Goal: Information Seeking & Learning: Check status

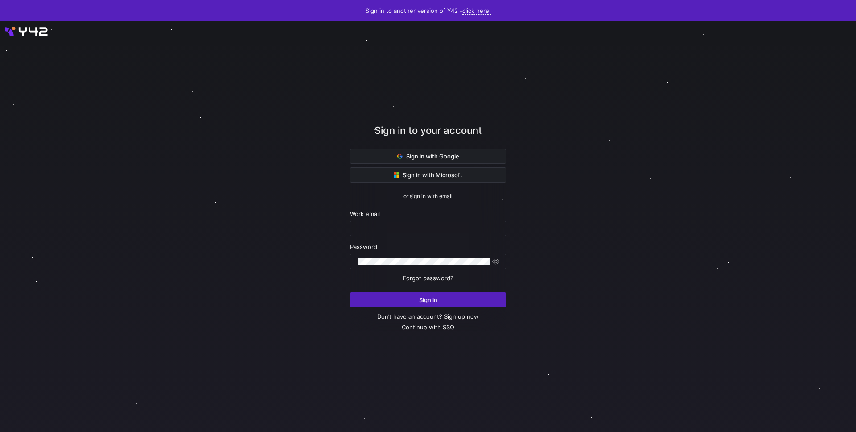
click at [193, 151] on div at bounding box center [428, 226] width 770 height 369
click at [417, 156] on span "Sign in with Google" at bounding box center [428, 155] width 62 height 7
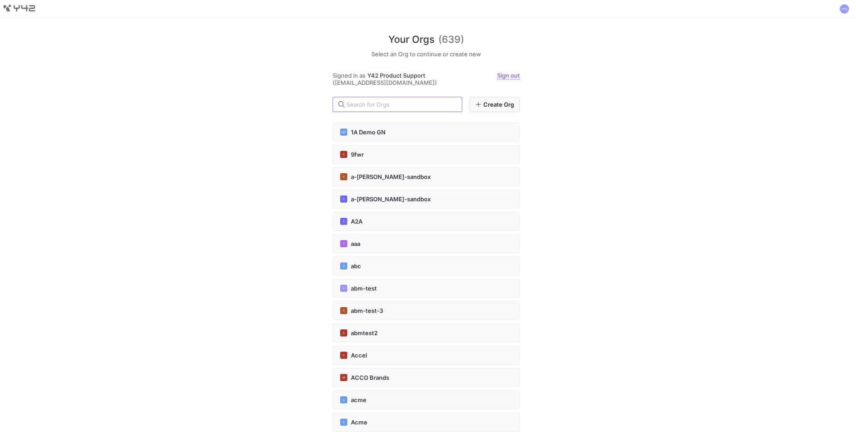
click at [267, 101] on div "Your Orgs (639) Select an Org to continue or create new Signed in as Y42 Produc…" at bounding box center [428, 225] width 856 height 414
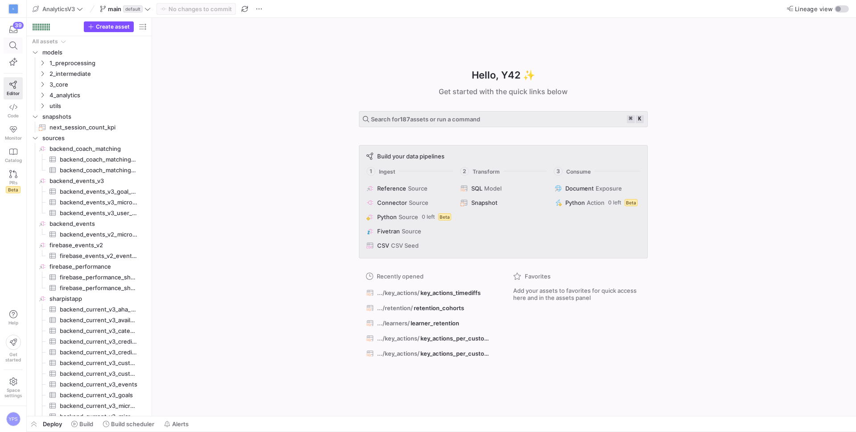
click at [16, 47] on icon at bounding box center [13, 45] width 8 height 8
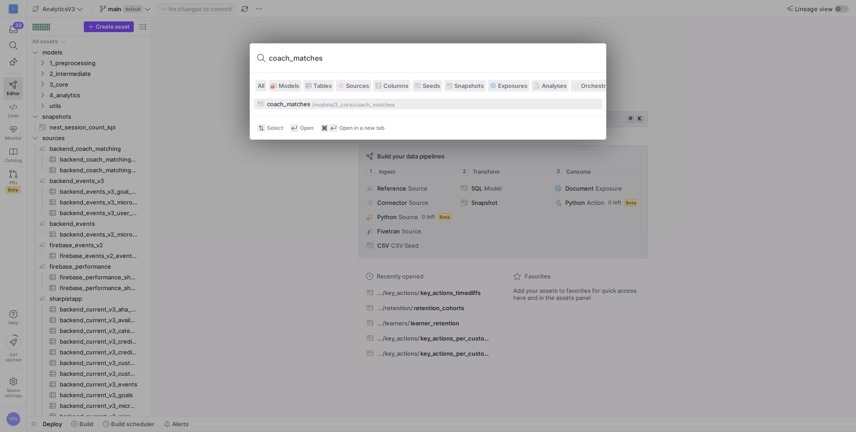
type input "coach_matches"
click at [293, 103] on div "coach_matches" at bounding box center [288, 103] width 43 height 7
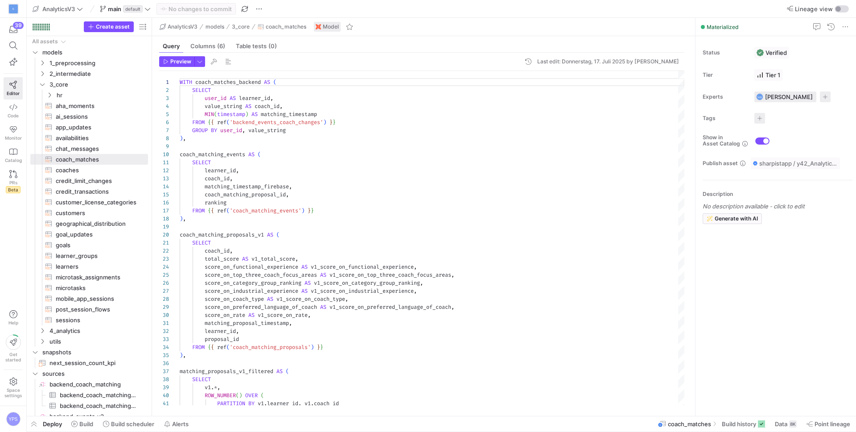
scroll to position [80, 0]
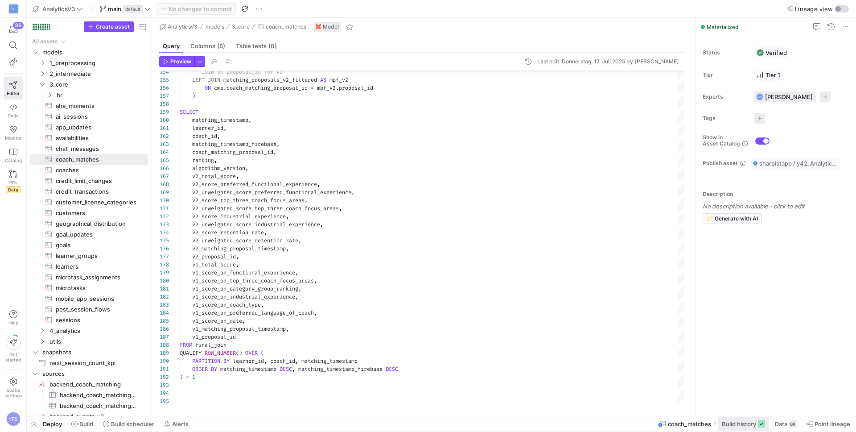
click at [734, 423] on span "Build history" at bounding box center [739, 423] width 34 height 7
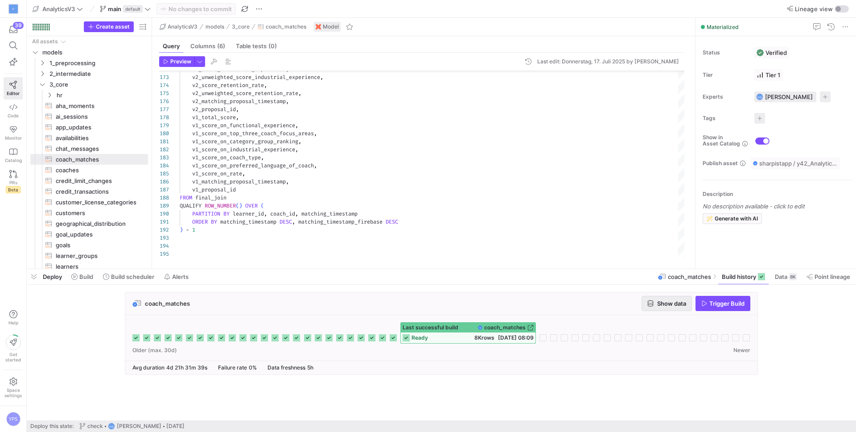
click at [666, 303] on span "Show data" at bounding box center [671, 303] width 29 height 7
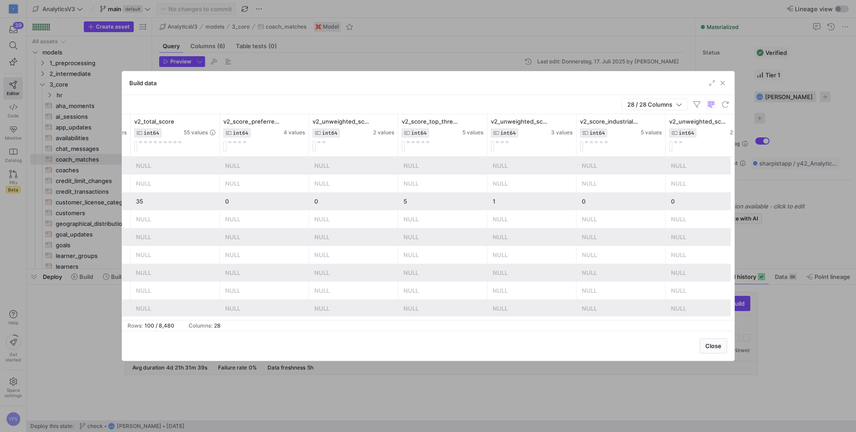
scroll to position [0, 693]
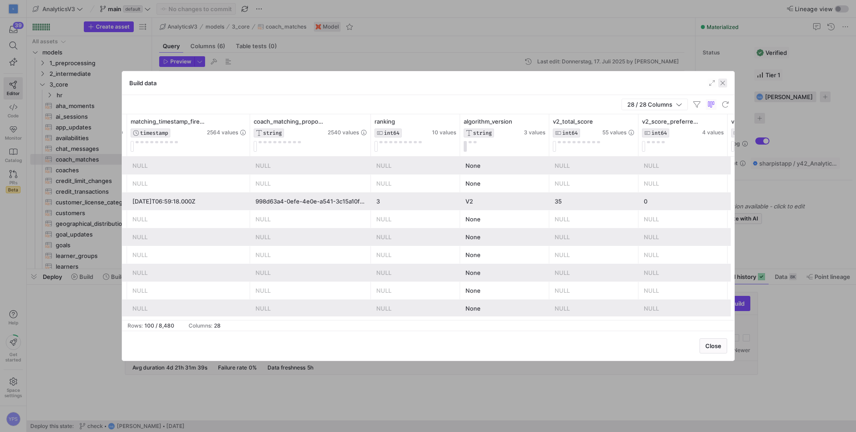
click at [724, 81] on span "button" at bounding box center [722, 82] width 9 height 9
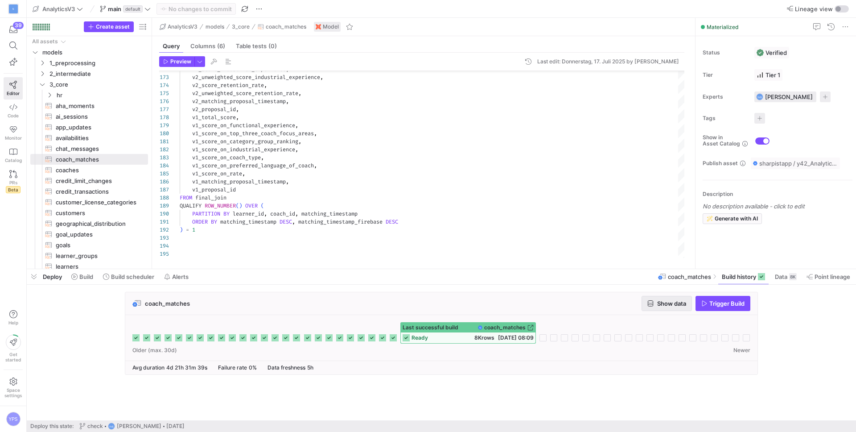
click at [664, 302] on span "Show data" at bounding box center [671, 303] width 29 height 7
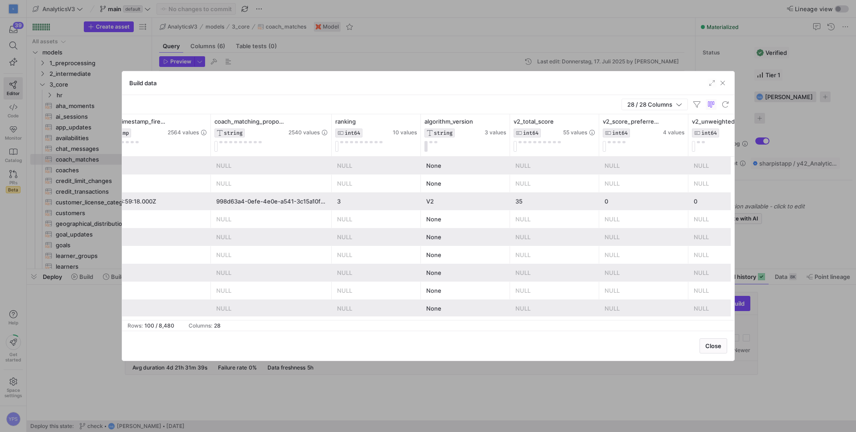
scroll to position [0, 356]
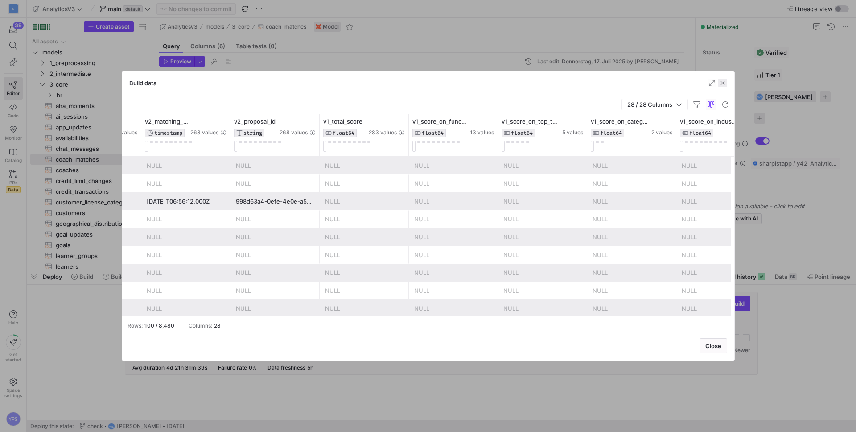
click at [720, 84] on span "button" at bounding box center [722, 82] width 9 height 9
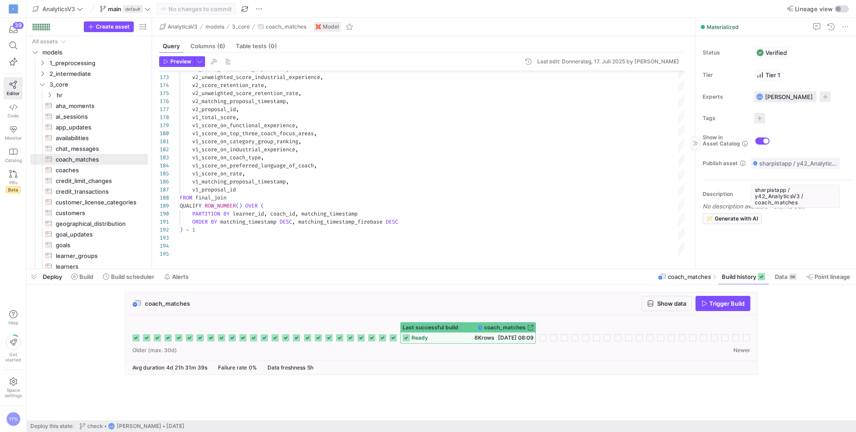
click at [766, 167] on span "sharpistapp / y42_AnalyticsV3 / coach_matches" at bounding box center [798, 163] width 78 height 7
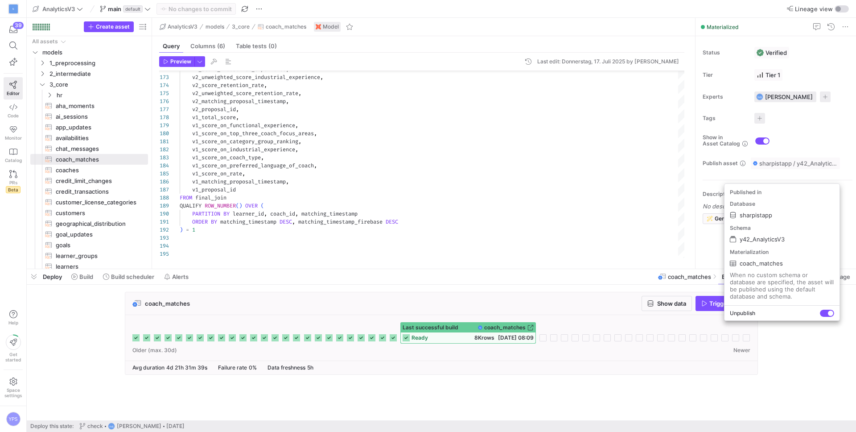
click at [795, 160] on div at bounding box center [428, 216] width 856 height 432
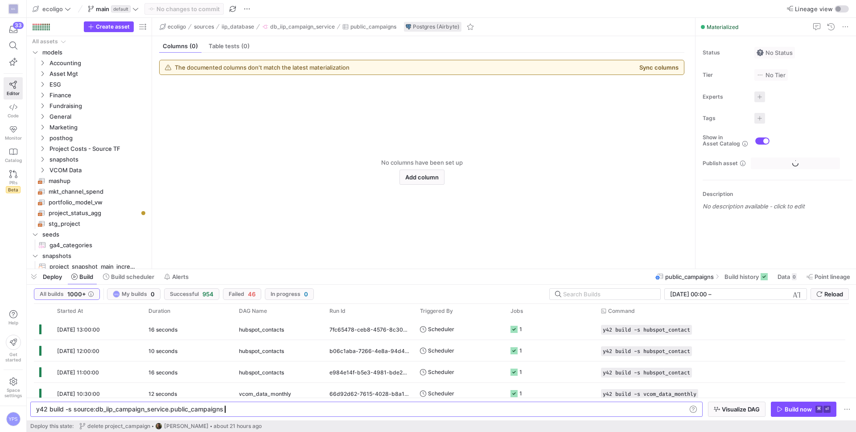
scroll to position [0, 186]
type textarea "cc1838dc-96aa-49c8-87bb-ccb2f5906de3"
click at [600, 297] on div at bounding box center [608, 293] width 90 height 11
paste input "cc1838dc-96aa-49c8-87bb-ccb2f5906de3"
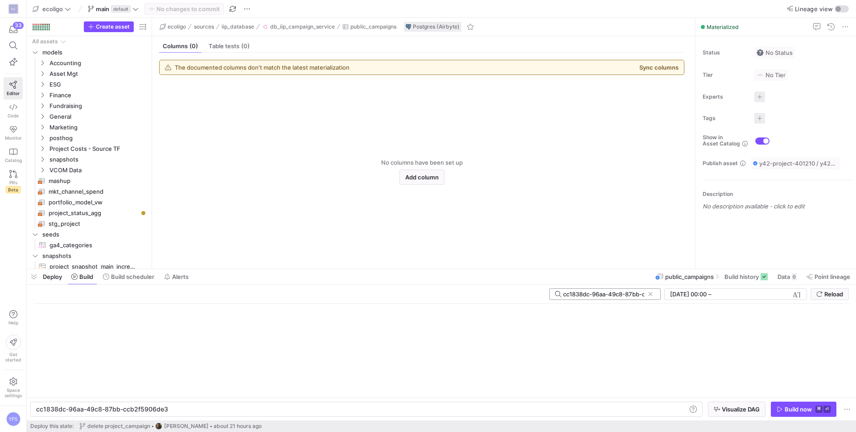
scroll to position [0, 41]
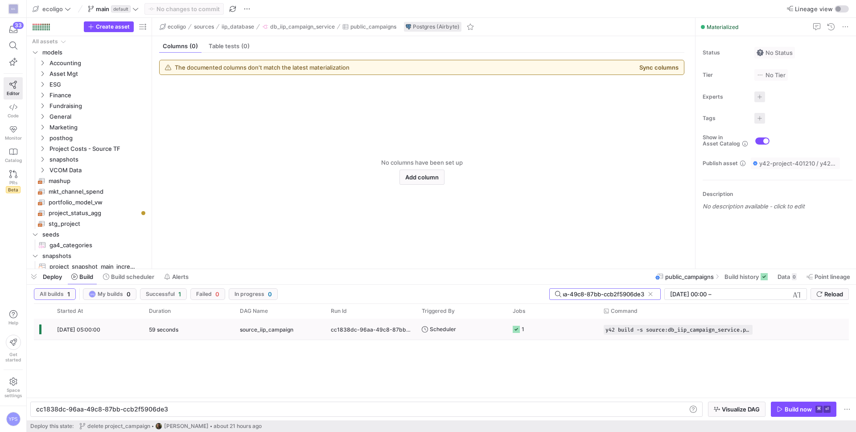
type input "cc1838dc-96aa-49c8-87bb-ccb2f5906de3"
click at [118, 327] on div "19.08.25, 05:00:00" at bounding box center [98, 328] width 92 height 21
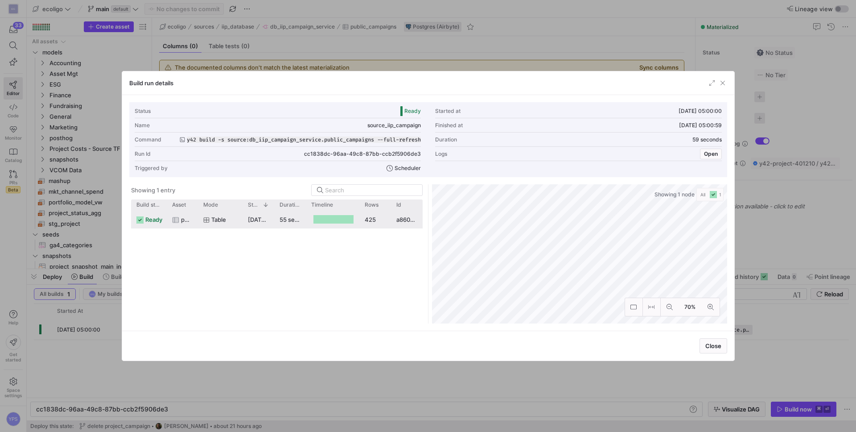
click at [218, 222] on span "table" at bounding box center [218, 219] width 15 height 17
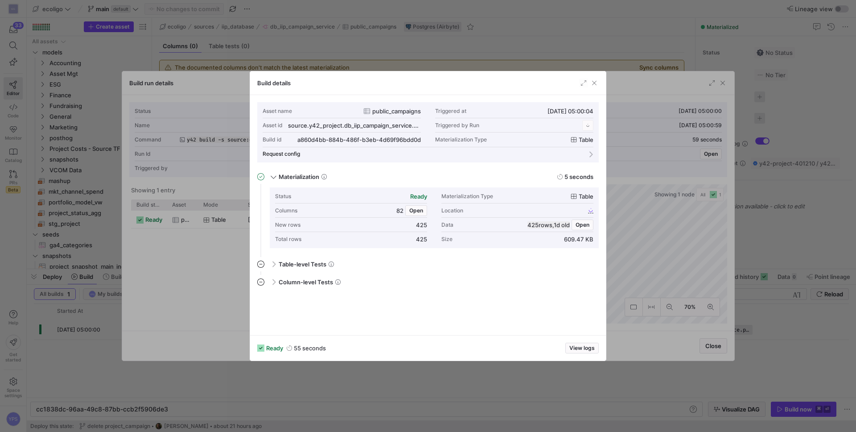
scroll to position [80, 0]
click at [595, 83] on span "button" at bounding box center [594, 82] width 9 height 9
click at [527, 126] on span "source_iip_campaign" at bounding box center [524, 125] width 57 height 7
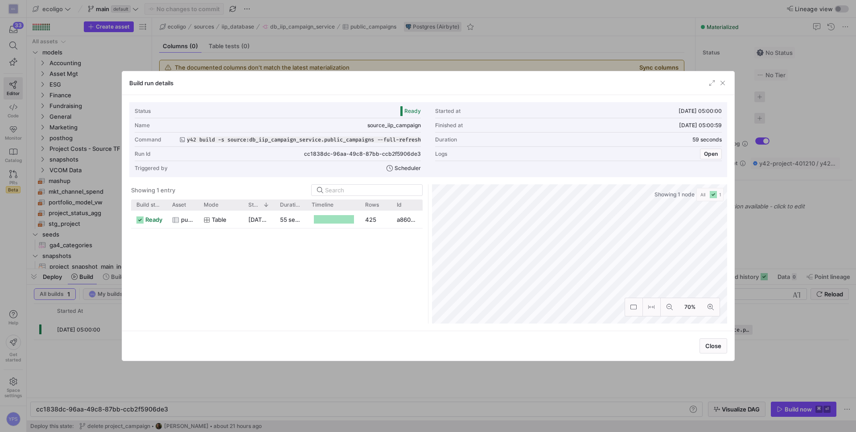
click at [321, 267] on div "ready public_campaigns table 19.08.25, 05:00:04 55 seconds 425 a860d4bb-884b-48…" at bounding box center [277, 266] width 292 height 113
click at [293, 216] on y42-duration "55 seconds" at bounding box center [296, 219] width 32 height 7
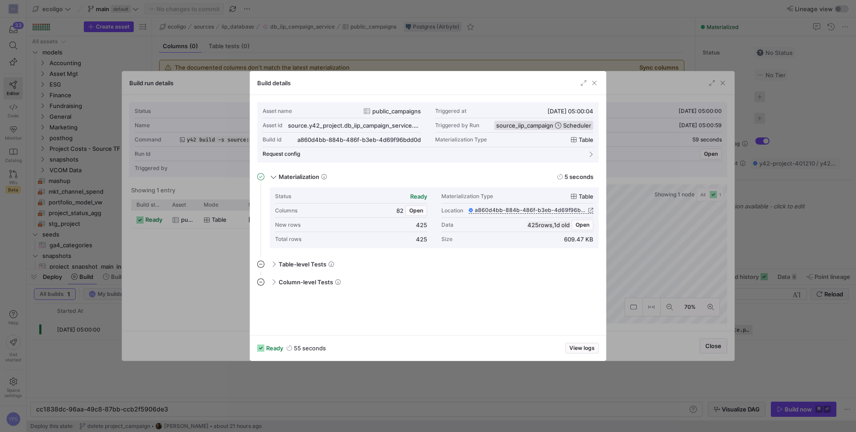
drag, startPoint x: 493, startPoint y: 124, endPoint x: 539, endPoint y: 123, distance: 46.4
click at [539, 123] on button "source_iip_campaign Scheduler" at bounding box center [543, 125] width 99 height 10
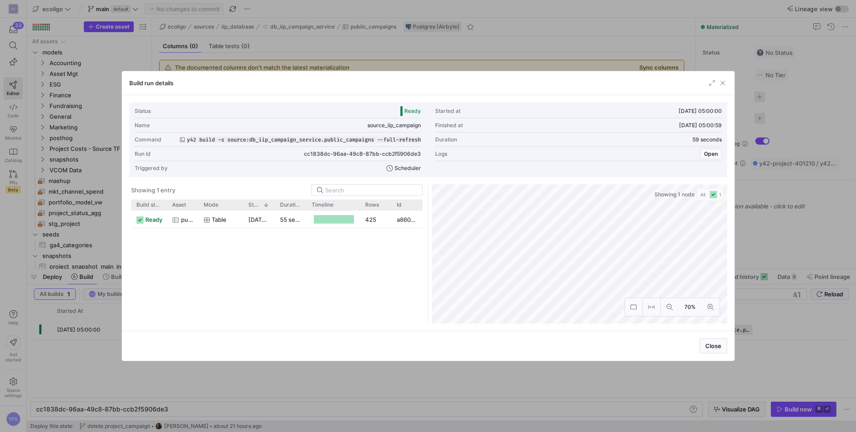
click at [391, 123] on span "source_iip_campaign" at bounding box center [393, 125] width 53 height 6
copy span "source_iip_campaign"
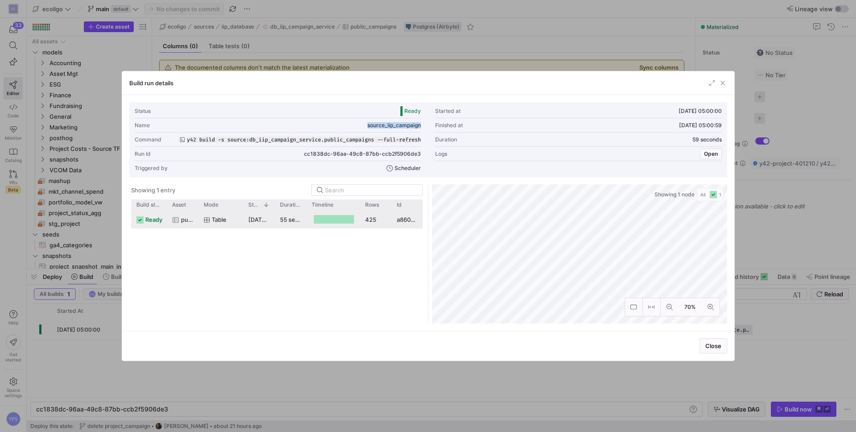
click at [278, 220] on div "55 seconds" at bounding box center [291, 218] width 32 height 17
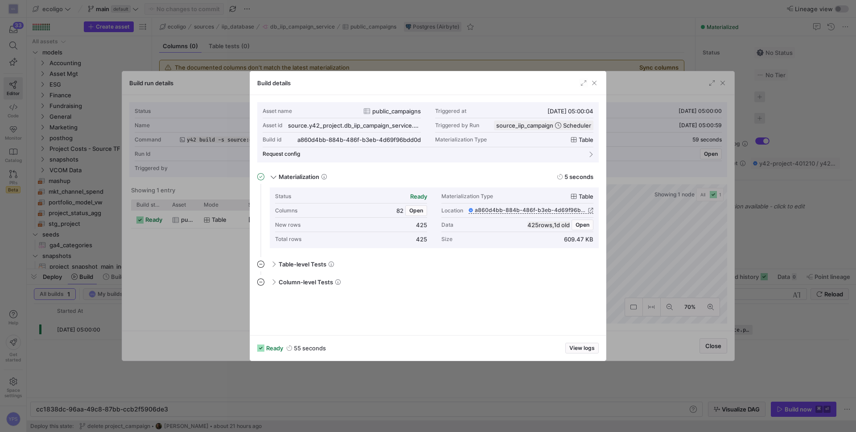
click at [396, 115] on div "Asset name public_campaigns" at bounding box center [342, 111] width 158 height 14
click at [396, 110] on span "public_campaigns" at bounding box center [396, 110] width 49 height 7
copy span "public_campaigns"
click at [591, 81] on span "button" at bounding box center [594, 82] width 9 height 9
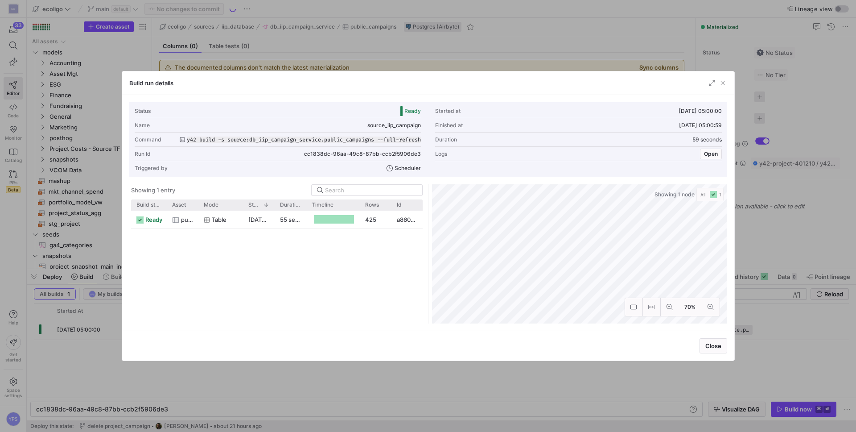
click at [727, 82] on div "Build run details" at bounding box center [428, 83] width 612 height 24
click at [719, 82] on span "button" at bounding box center [722, 82] width 9 height 9
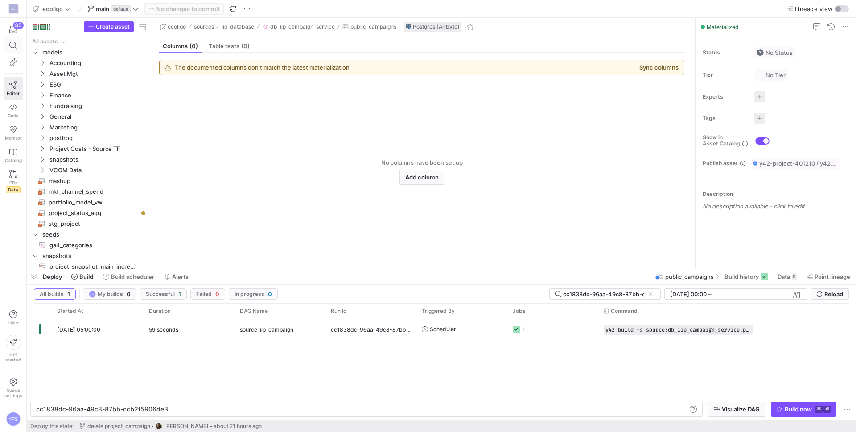
click at [15, 50] on span at bounding box center [13, 45] width 18 height 15
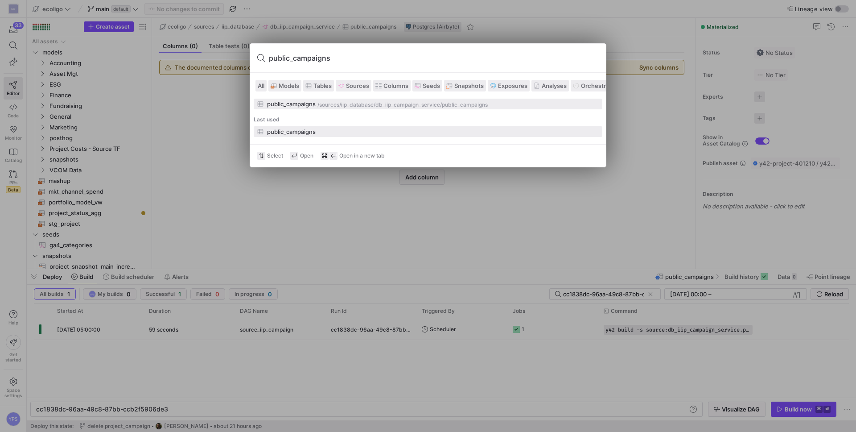
type input "public_campaigns"
click at [329, 132] on div "public_campaigns" at bounding box center [427, 131] width 341 height 7
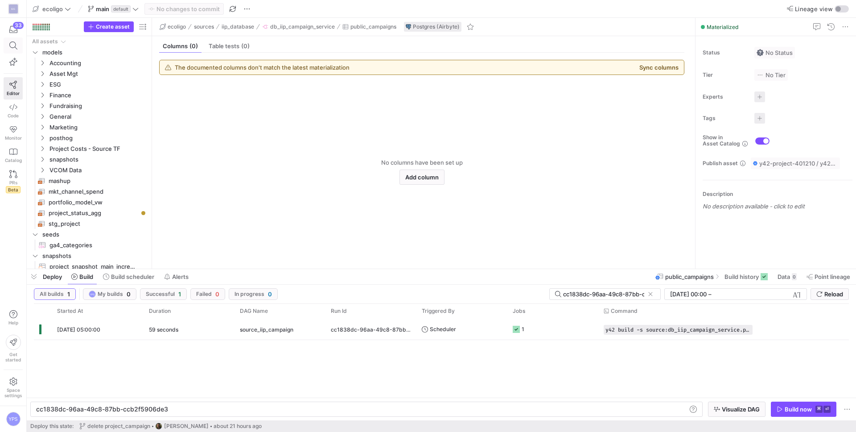
click at [13, 46] on icon at bounding box center [13, 45] width 8 height 8
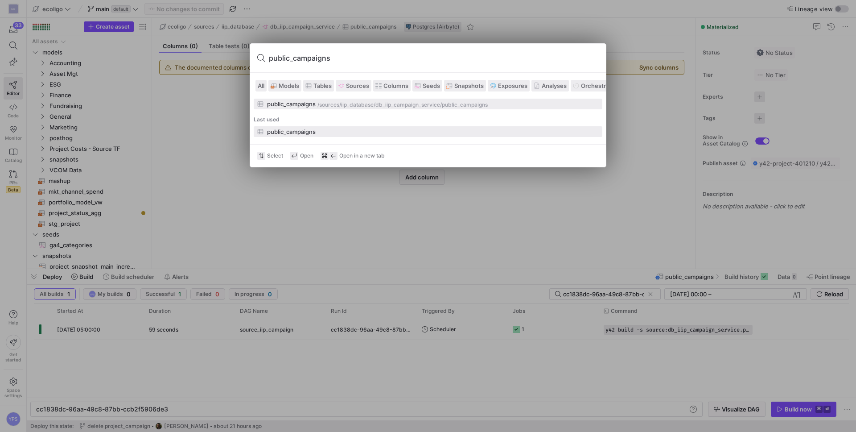
type input "public_campaigns"
click at [281, 132] on div "public_campaigns" at bounding box center [291, 131] width 49 height 7
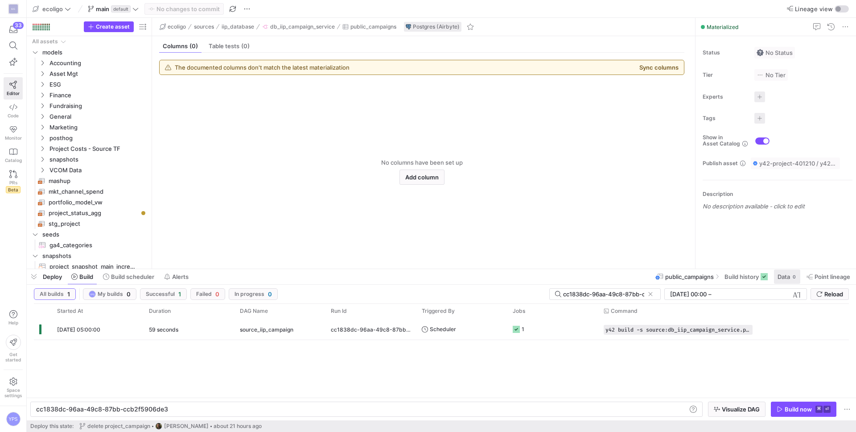
click at [777, 276] on span "Data" at bounding box center [783, 276] width 12 height 7
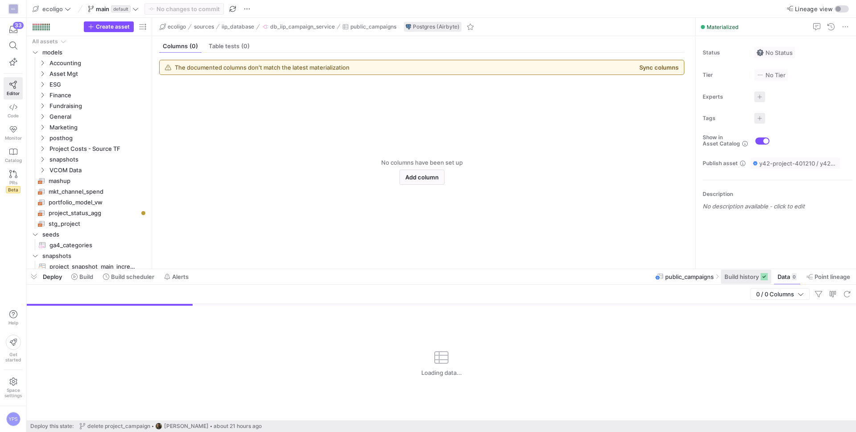
click at [749, 278] on span "Build history" at bounding box center [741, 276] width 34 height 7
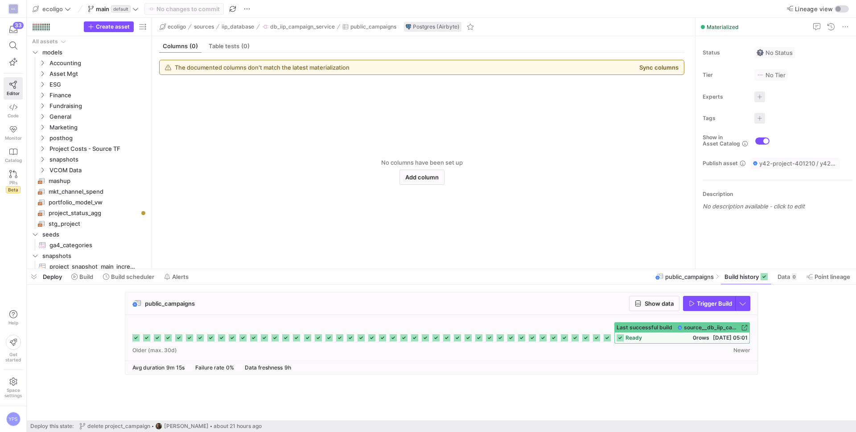
click at [608, 337] on rect at bounding box center [607, 337] width 7 height 7
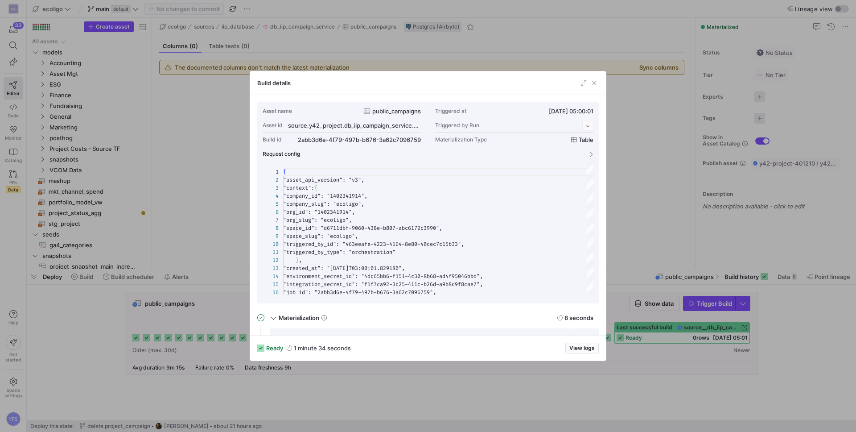
scroll to position [80, 0]
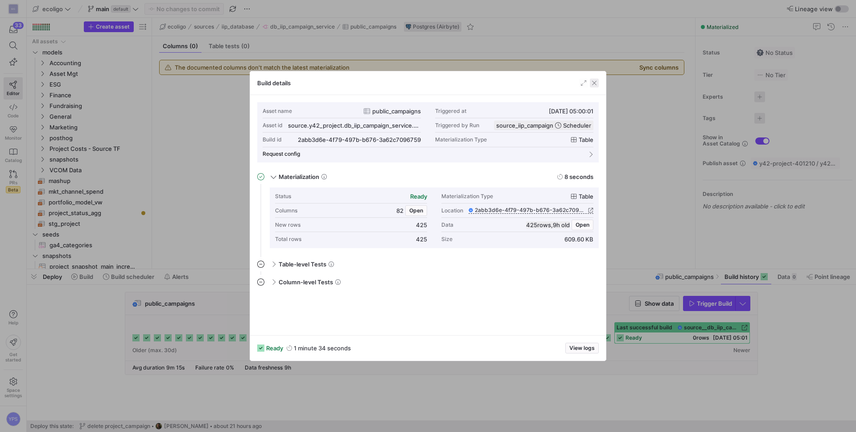
click at [592, 84] on span "button" at bounding box center [594, 82] width 9 height 9
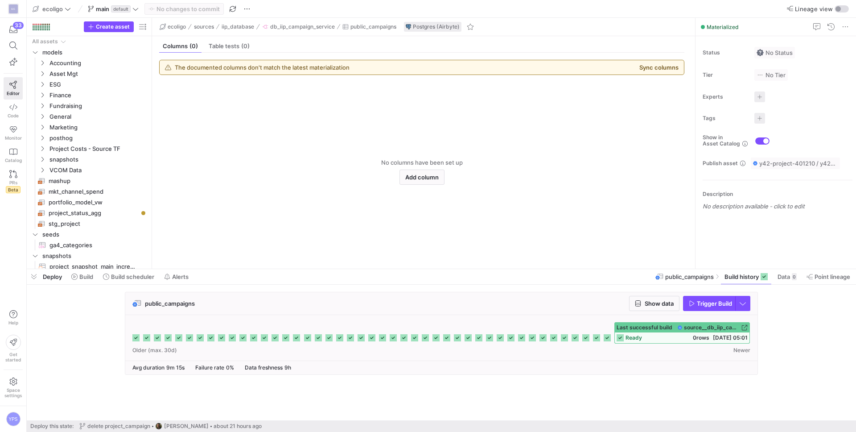
click at [653, 334] on div "ready 0 rows 20.08.25, 05:01" at bounding box center [682, 337] width 135 height 11
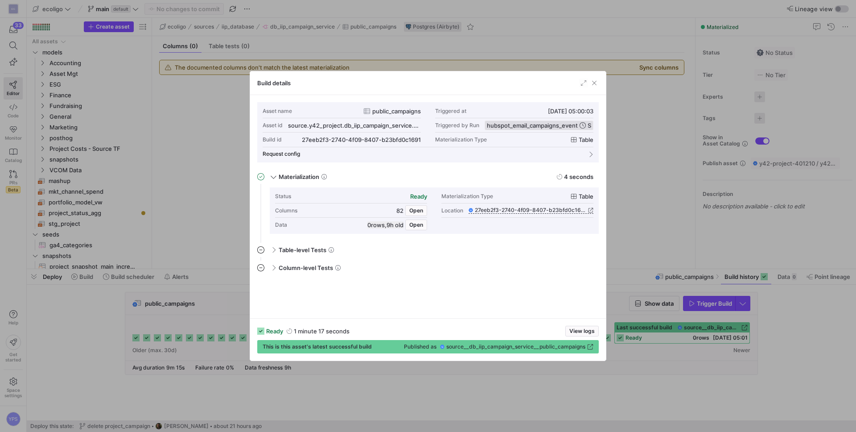
click at [497, 128] on span "hubspot_email_campaigns_event" at bounding box center [532, 125] width 91 height 7
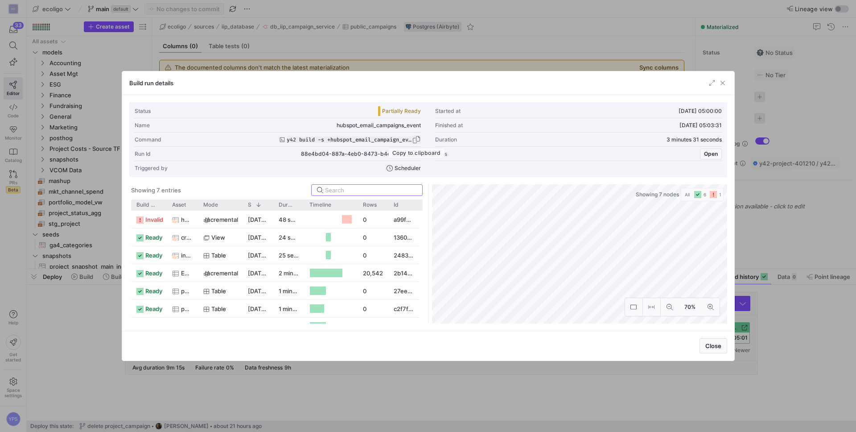
click at [417, 140] on span "button" at bounding box center [416, 139] width 9 height 9
click at [723, 82] on span "button" at bounding box center [722, 82] width 9 height 9
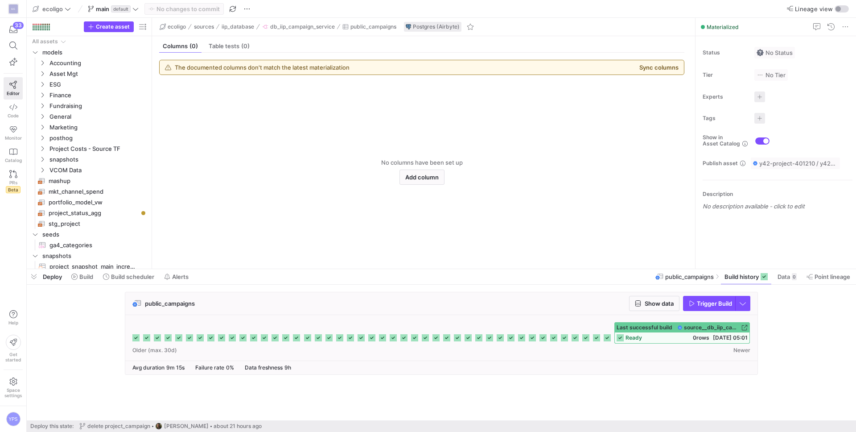
click at [694, 333] on div "ready 0 rows 20.08.25, 05:01" at bounding box center [682, 337] width 135 height 11
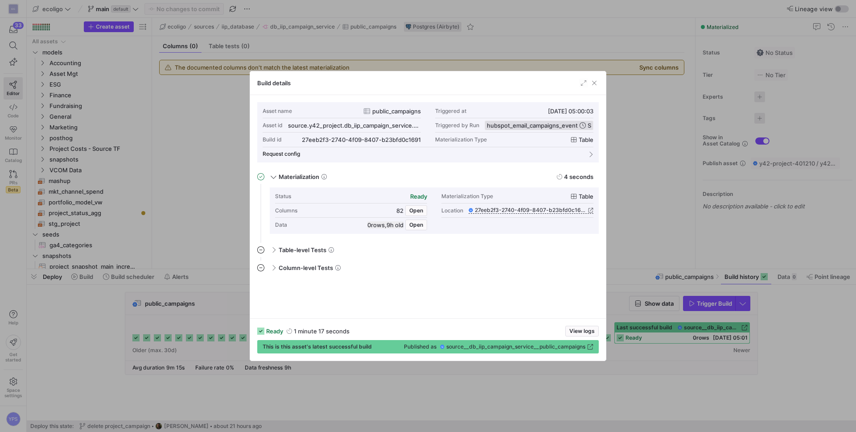
click at [548, 124] on span "hubspot_email_campaigns_event" at bounding box center [532, 125] width 91 height 7
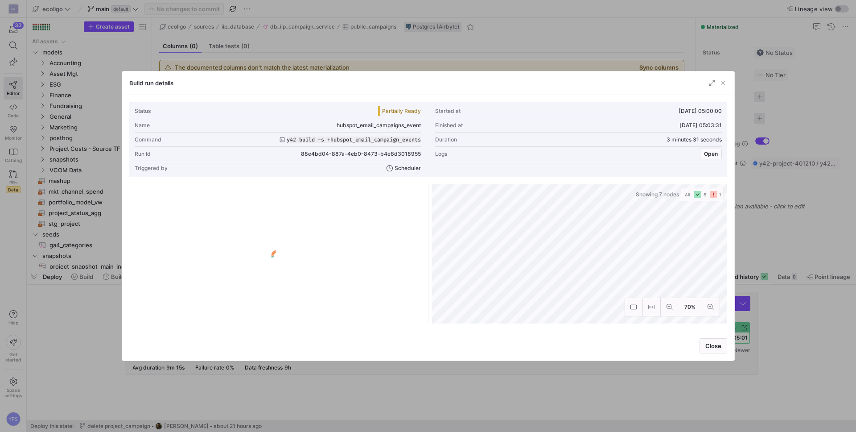
click at [362, 124] on span "hubspot_email_campaigns_event" at bounding box center [379, 125] width 84 height 6
copy span "hubspot_email_campaigns_event"
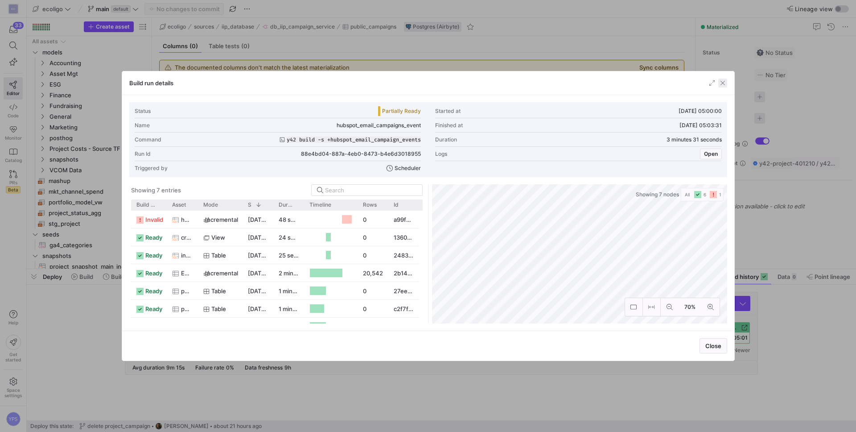
click at [725, 85] on span "button" at bounding box center [722, 82] width 9 height 9
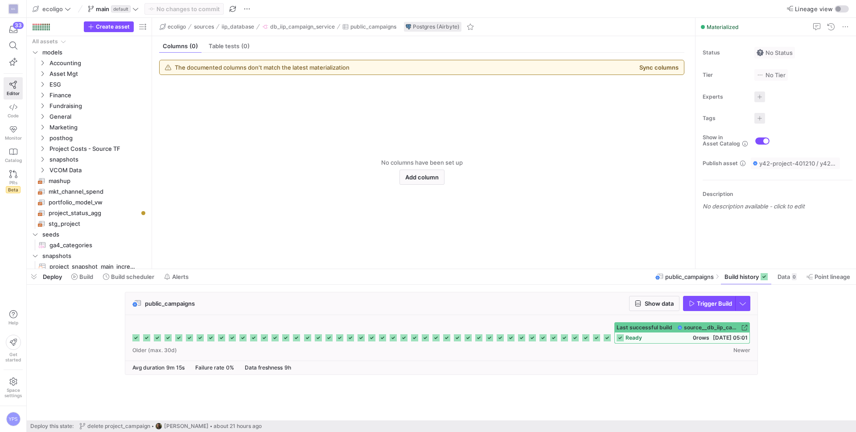
click at [662, 338] on div "ready 0 rows 20.08.25, 05:01" at bounding box center [682, 337] width 135 height 11
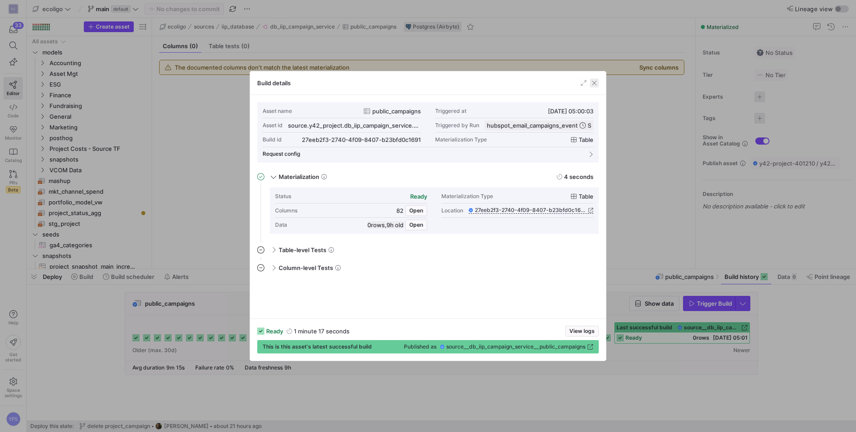
click at [594, 86] on span "button" at bounding box center [594, 82] width 9 height 9
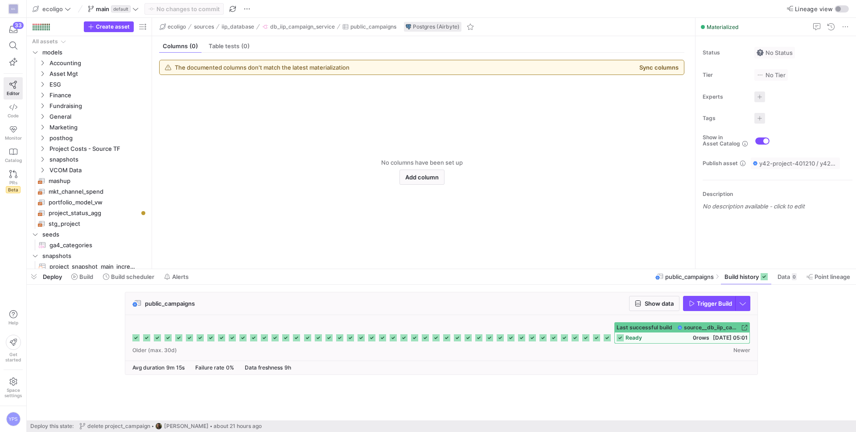
click at [609, 337] on icon at bounding box center [607, 337] width 7 height 7
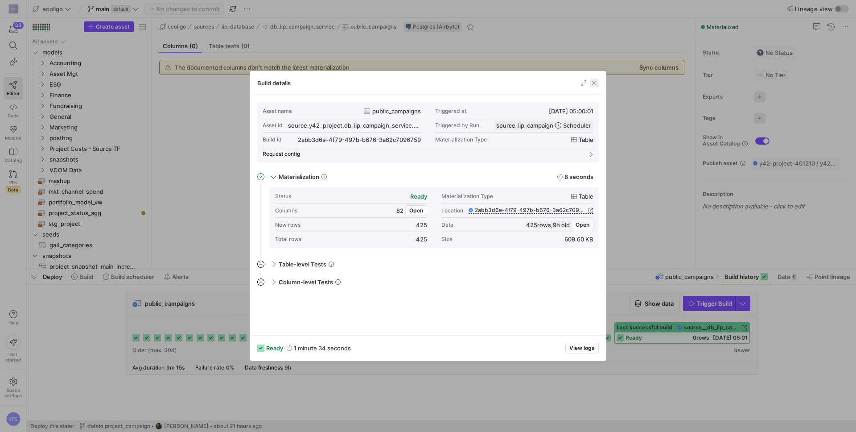
click at [592, 80] on span "button" at bounding box center [594, 82] width 9 height 9
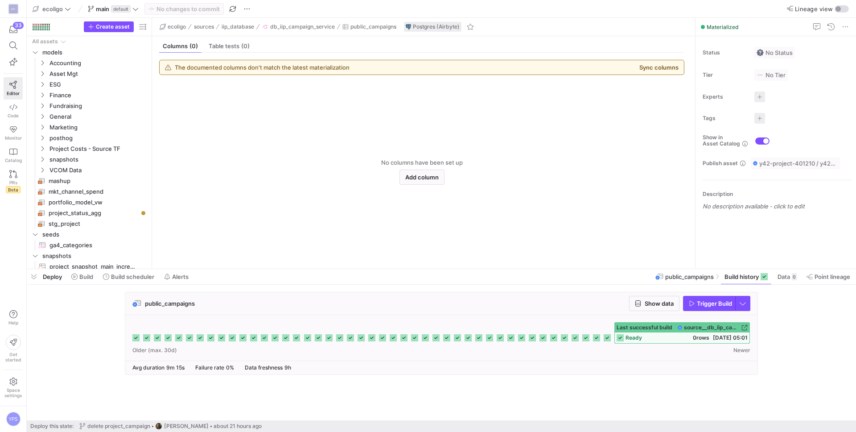
click at [605, 337] on icon at bounding box center [607, 337] width 7 height 7
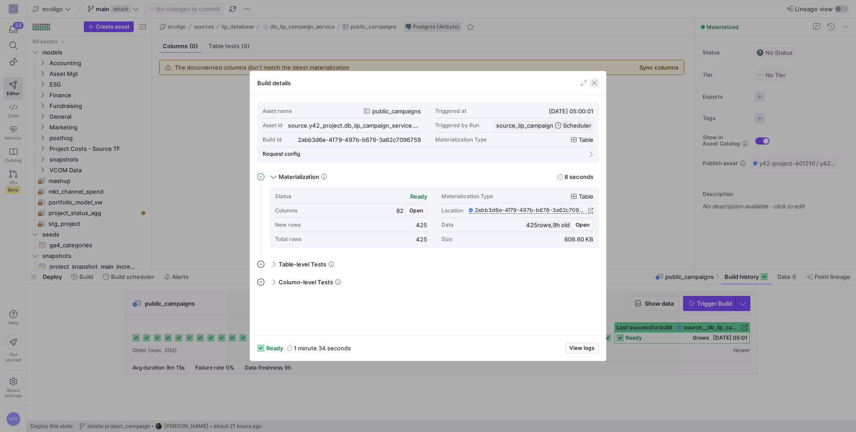
click at [592, 84] on span "button" at bounding box center [594, 82] width 9 height 9
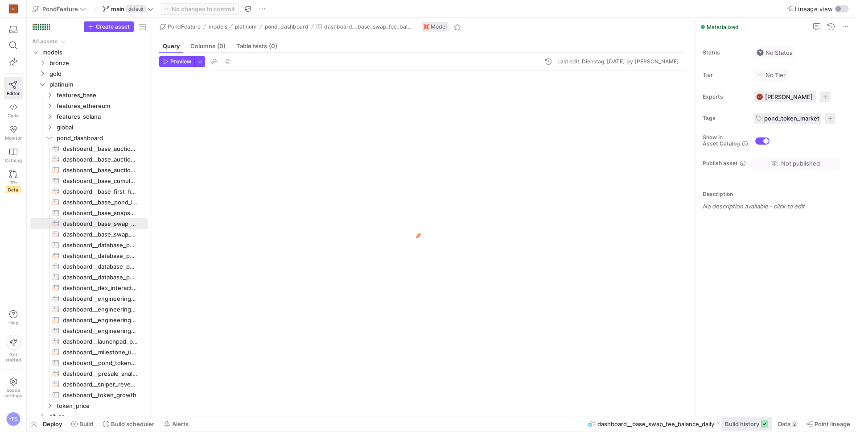
click at [745, 421] on span "Build history" at bounding box center [742, 423] width 34 height 7
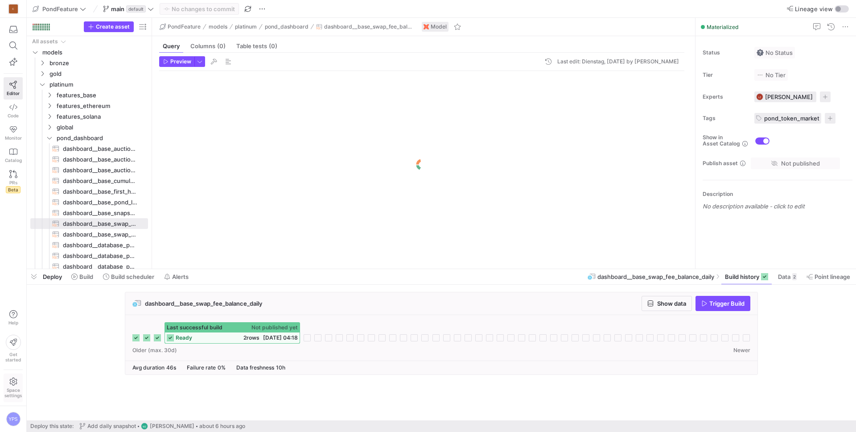
click at [8, 383] on span "Space settings" at bounding box center [12, 387] width 17 height 21
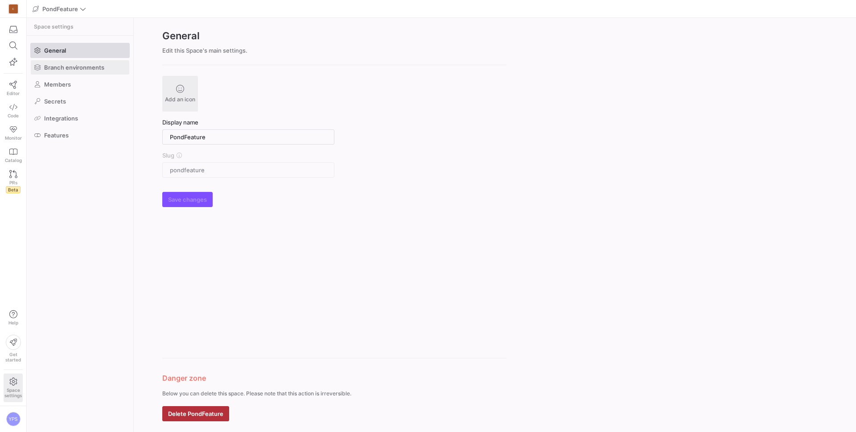
click at [100, 70] on span "Branch environments" at bounding box center [74, 67] width 60 height 7
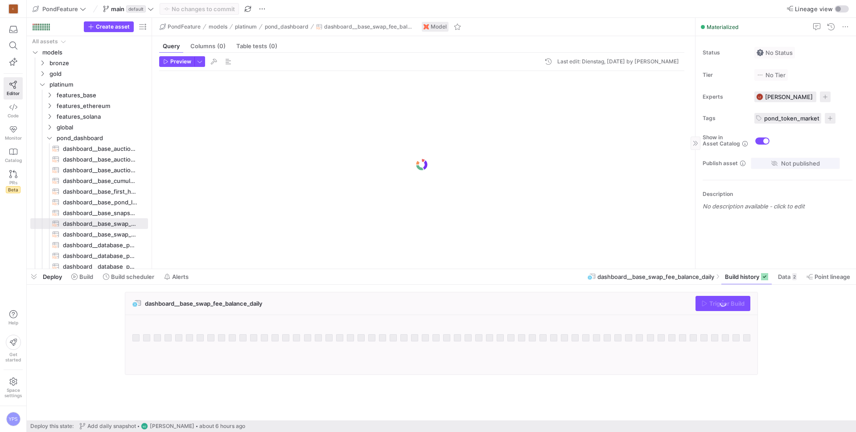
click at [791, 165] on span "Not published" at bounding box center [800, 163] width 39 height 7
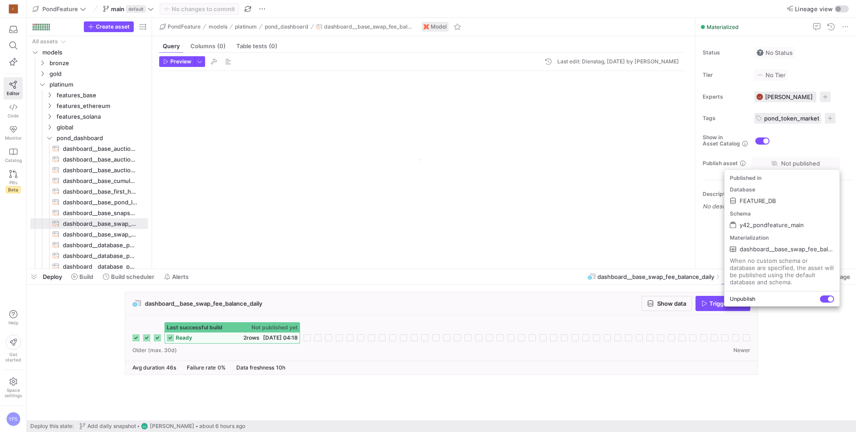
click at [793, 145] on div at bounding box center [428, 216] width 856 height 432
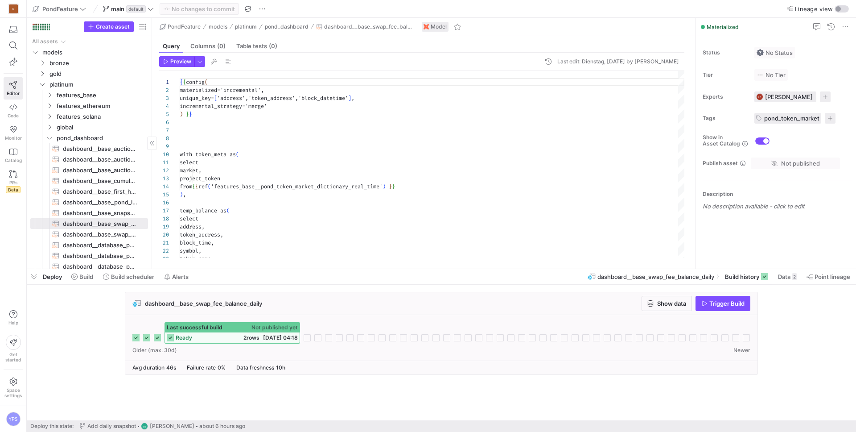
scroll to position [80, 0]
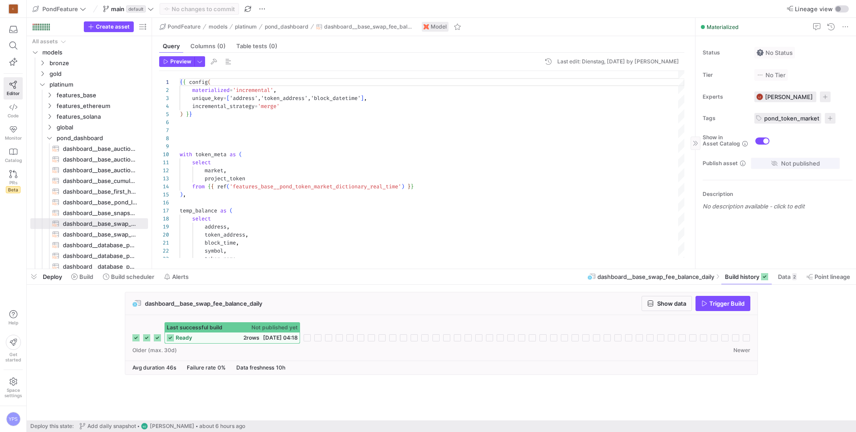
click at [826, 161] on span "button" at bounding box center [795, 163] width 88 height 11
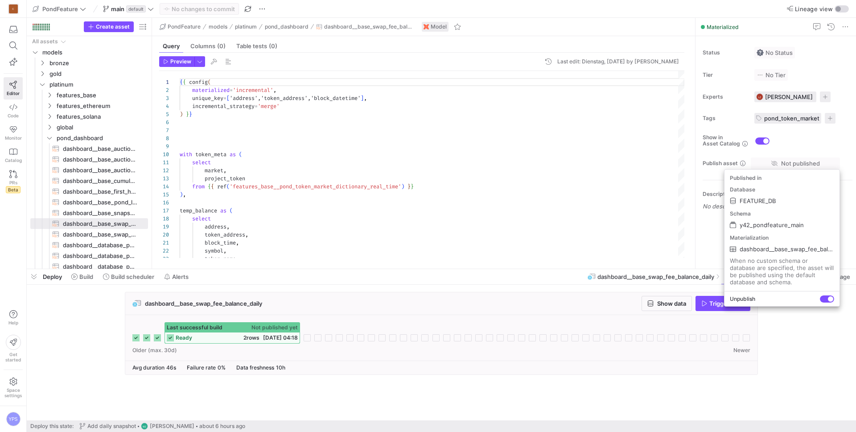
click at [819, 157] on div at bounding box center [428, 216] width 856 height 432
